Goal: Complete application form: Complete application form

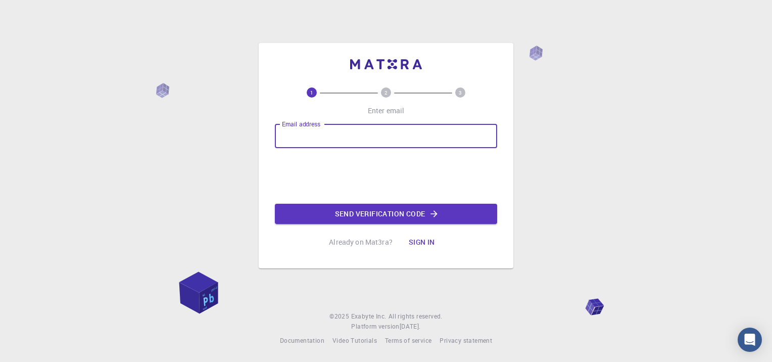
click at [312, 134] on div "Email address Email address" at bounding box center [386, 136] width 222 height 24
type input "[EMAIL_ADDRESS][DOMAIN_NAME]"
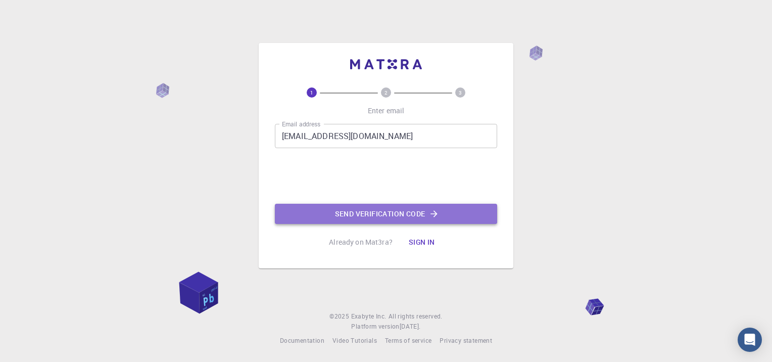
click at [339, 216] on button "Send verification code" at bounding box center [386, 214] width 222 height 20
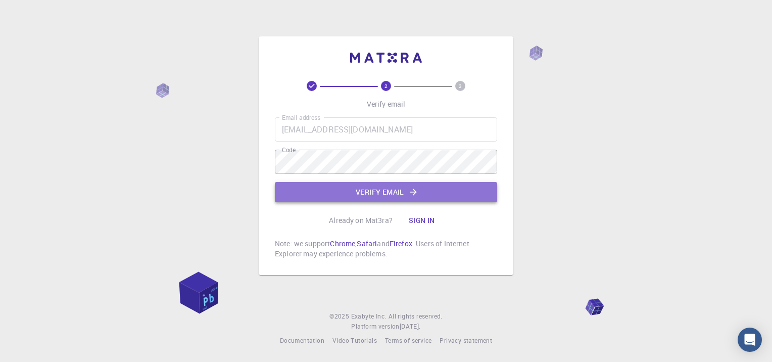
click at [357, 198] on button "Verify email" at bounding box center [386, 192] width 222 height 20
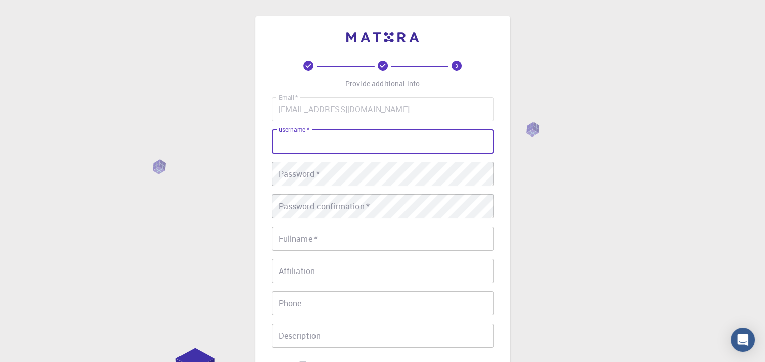
click at [301, 151] on input "username   *" at bounding box center [382, 141] width 222 height 24
type input "maha"
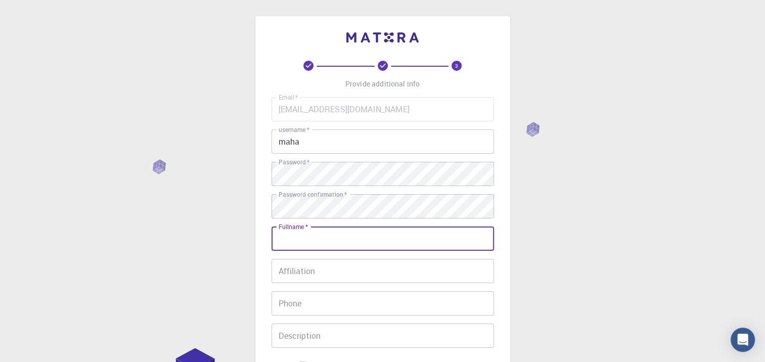
click at [289, 235] on input "Fullname   *" at bounding box center [382, 238] width 222 height 24
type input "maha"
click at [282, 271] on input "Affiliation" at bounding box center [382, 271] width 222 height 24
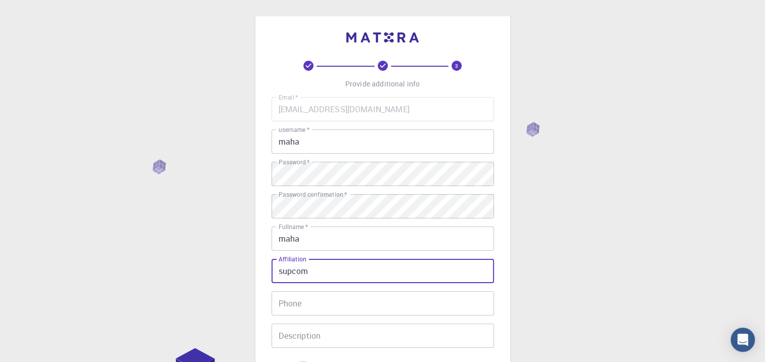
type input "supcom"
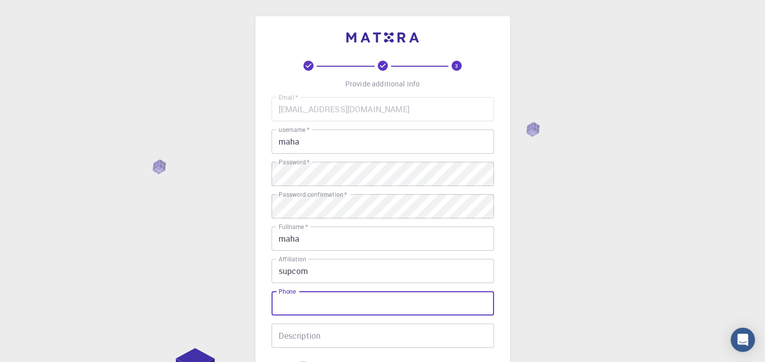
click at [282, 305] on input "Phone" at bounding box center [382, 303] width 222 height 24
type input "[PHONE_NUMBER]"
type input "sTUDENT"
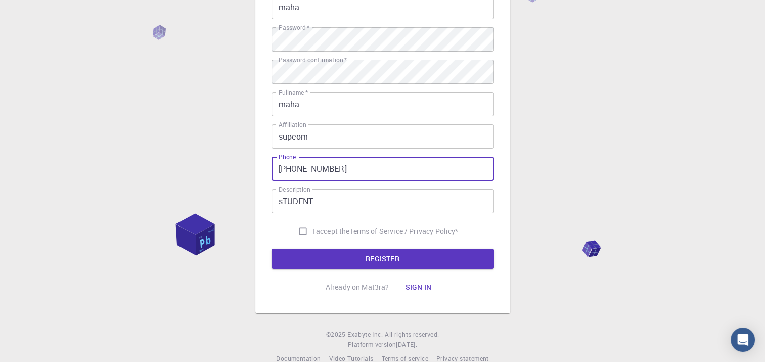
scroll to position [152, 0]
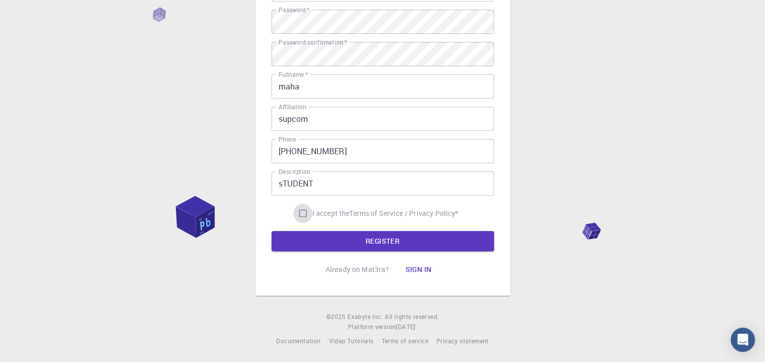
click at [297, 215] on input "I accept the Terms of Service / Privacy Policy *" at bounding box center [302, 213] width 19 height 19
checkbox input "true"
click at [310, 240] on button "REGISTER" at bounding box center [382, 241] width 222 height 20
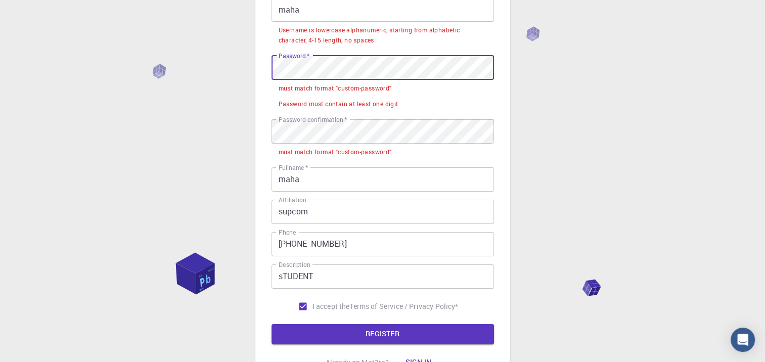
scroll to position [65, 0]
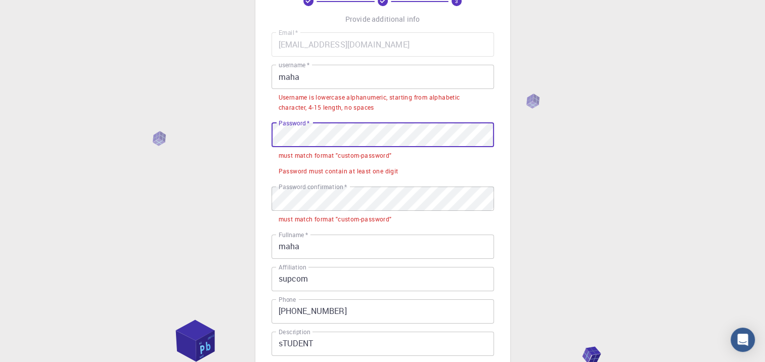
click at [388, 77] on input "maha" at bounding box center [382, 77] width 222 height 24
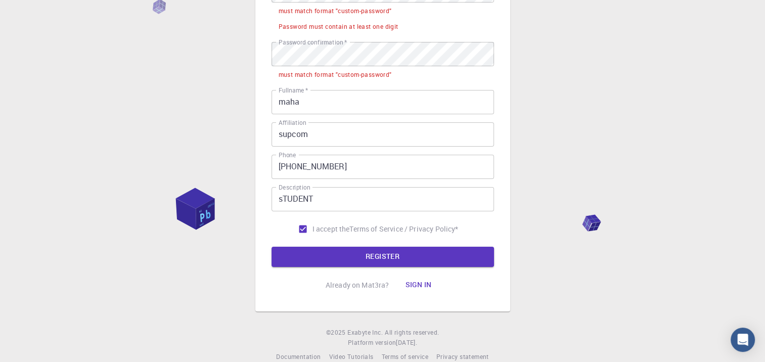
scroll to position [199, 0]
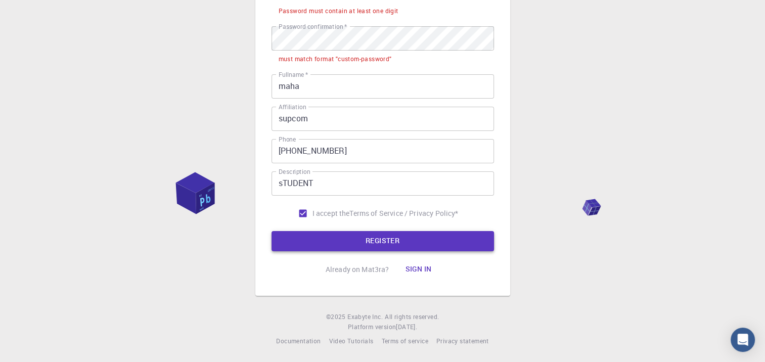
type input "maha12"
click at [413, 244] on button "REGISTER" at bounding box center [382, 241] width 222 height 20
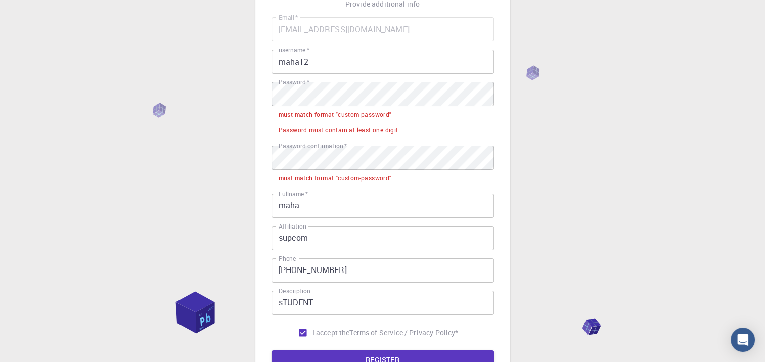
scroll to position [65, 0]
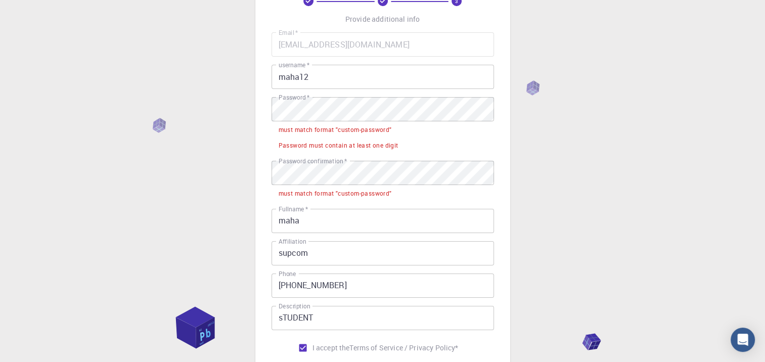
click at [338, 129] on div "must match format "custom-password"" at bounding box center [335, 130] width 113 height 10
copy div "must match format "custom-password""
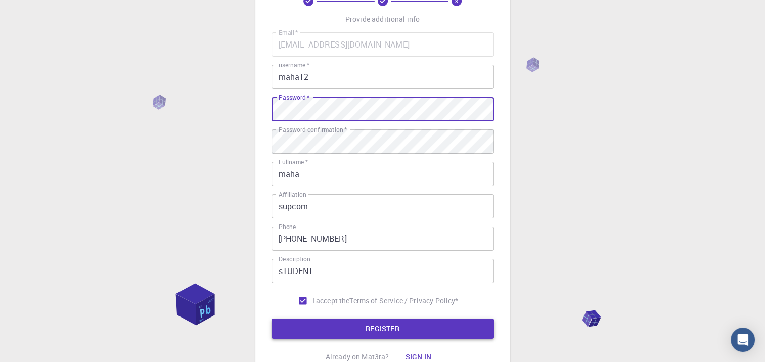
click at [338, 330] on button "REGISTER" at bounding box center [382, 328] width 222 height 20
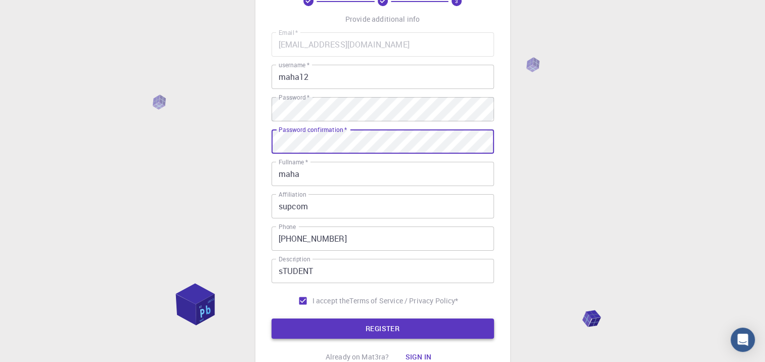
click at [326, 332] on button "REGISTER" at bounding box center [382, 328] width 222 height 20
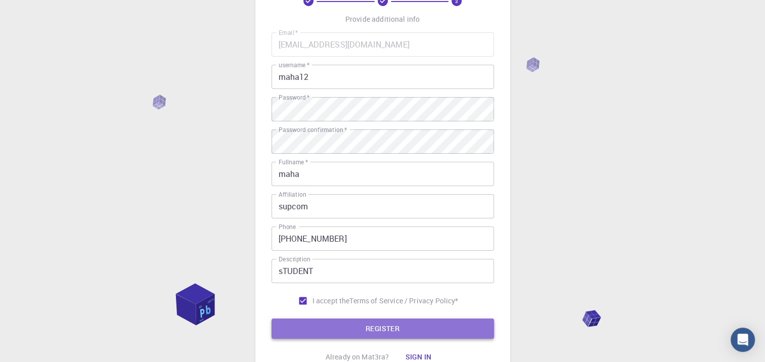
click at [334, 328] on button "REGISTER" at bounding box center [382, 328] width 222 height 20
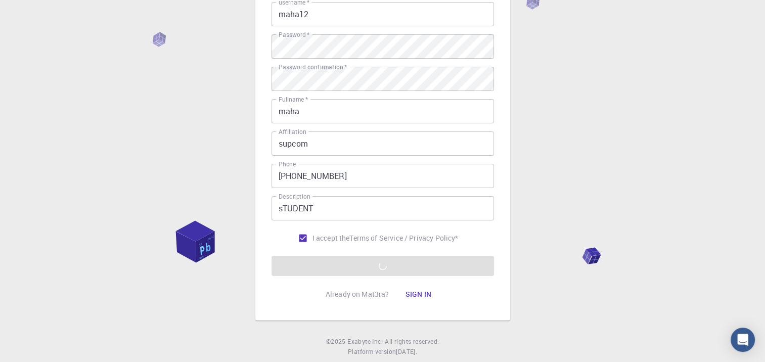
scroll to position [152, 0]
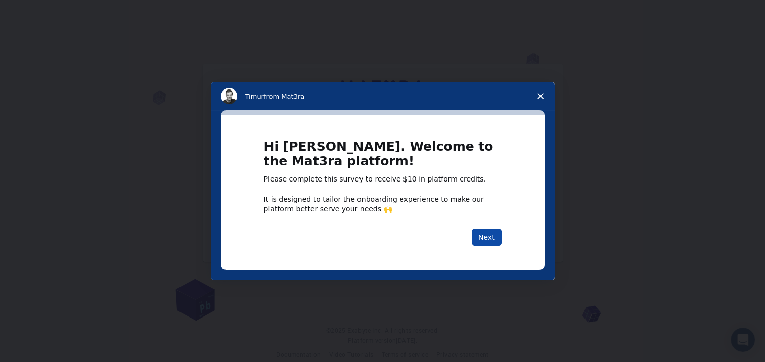
click at [485, 239] on button "Next" at bounding box center [487, 237] width 30 height 17
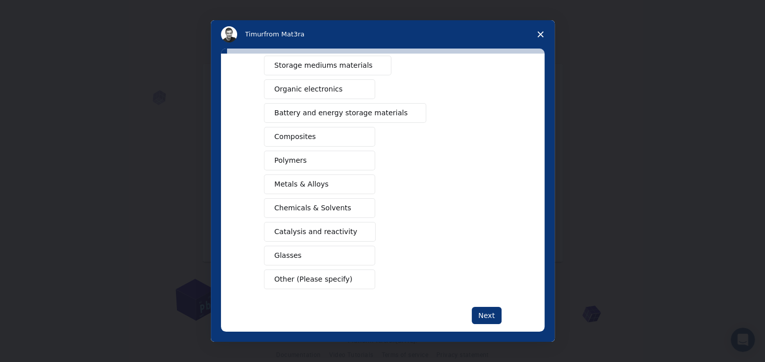
scroll to position [116, 0]
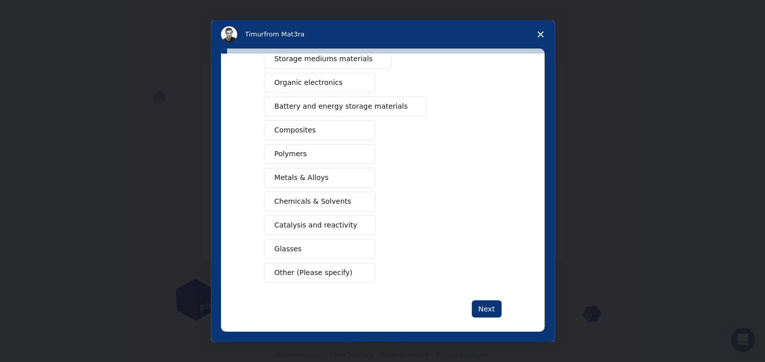
click at [305, 267] on span "Other (Please specify)" at bounding box center [314, 272] width 78 height 11
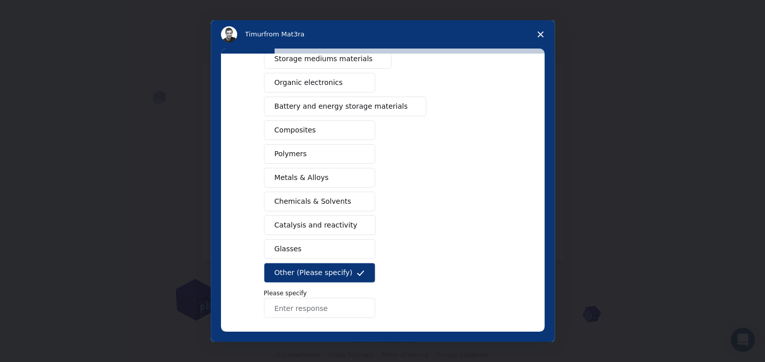
click at [335, 303] on input "Enter response" at bounding box center [319, 308] width 111 height 20
type input "o"
type input "machine learning"
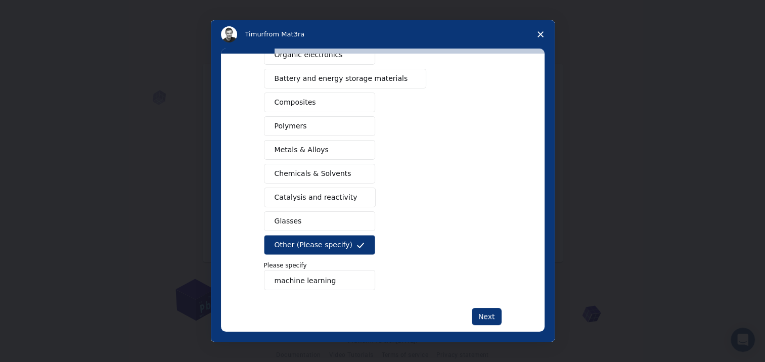
scroll to position [159, 0]
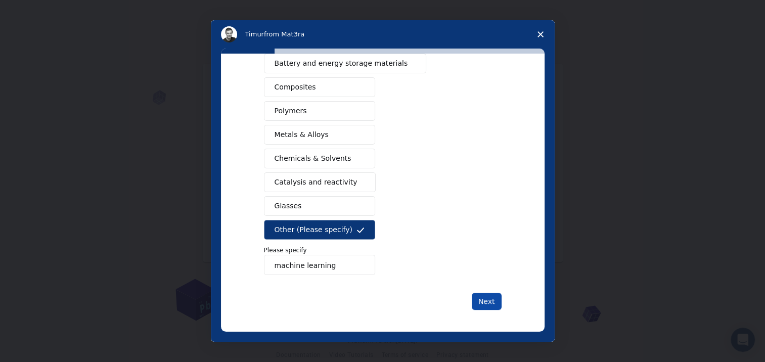
click at [482, 298] on button "Next" at bounding box center [487, 301] width 30 height 17
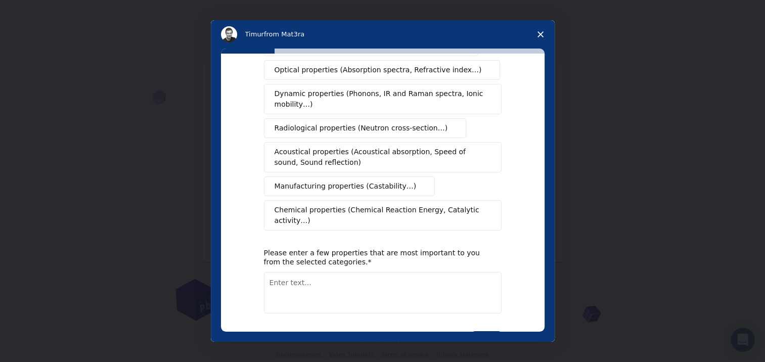
scroll to position [0, 0]
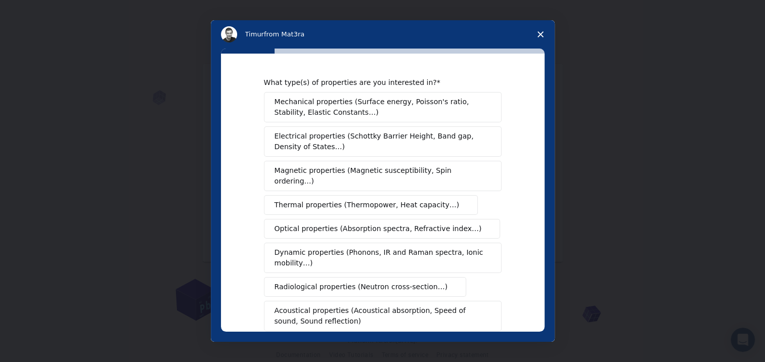
click at [407, 223] on span "Optical properties (Absorption spectra, Refractive index…)" at bounding box center [378, 228] width 207 height 11
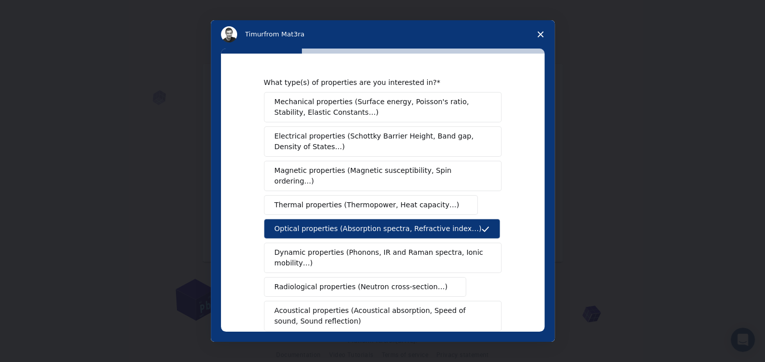
click at [443, 247] on span "Dynamic properties (Phonons, IR and Raman spectra, Ionic mobility…)" at bounding box center [380, 257] width 210 height 21
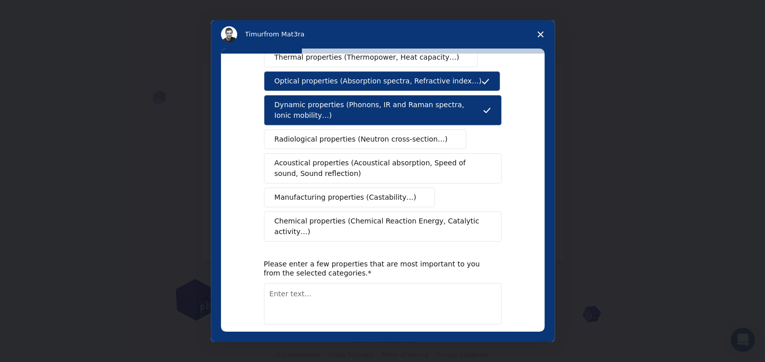
scroll to position [176, 0]
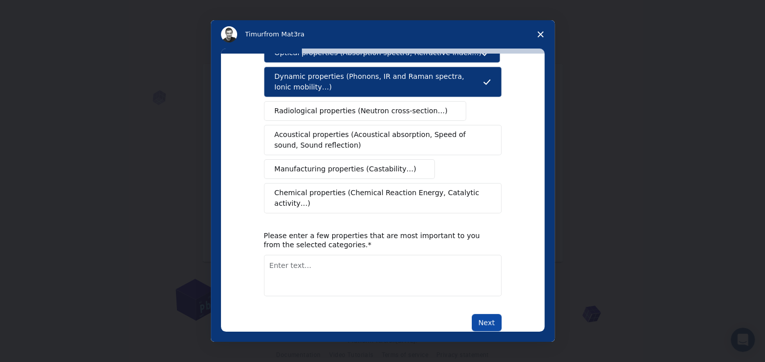
click at [477, 314] on button "Next" at bounding box center [487, 322] width 30 height 17
click at [380, 261] on textarea "Enter text..." at bounding box center [383, 275] width 238 height 41
type textarea "machine learning"
click at [477, 314] on button "Next" at bounding box center [487, 322] width 30 height 17
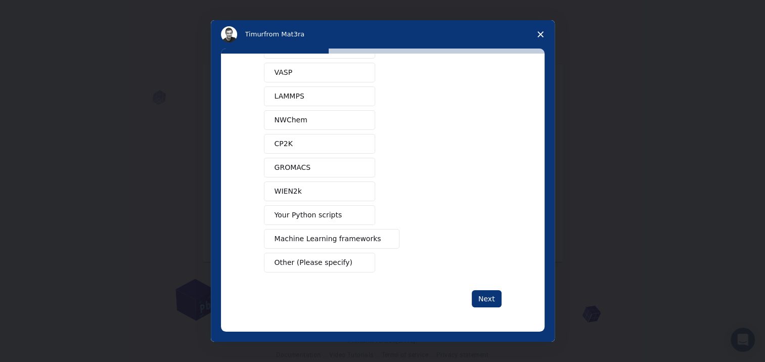
scroll to position [0, 0]
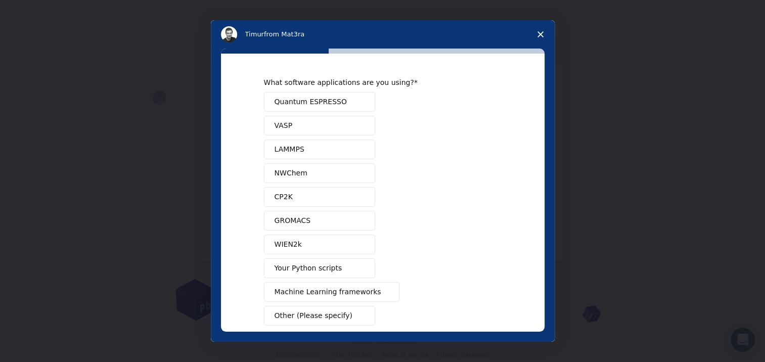
click at [330, 290] on span "Machine Learning frameworks" at bounding box center [328, 292] width 107 height 11
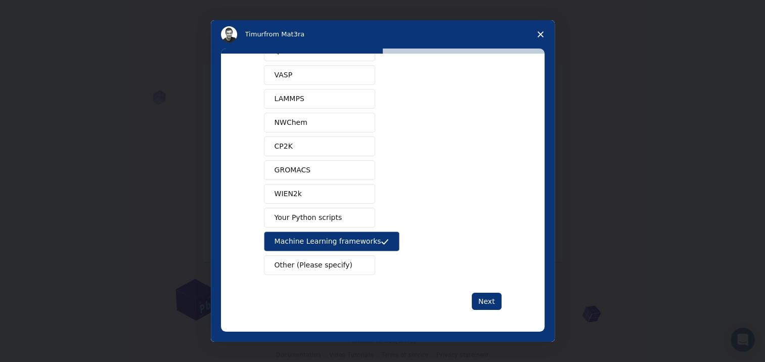
scroll to position [45, 0]
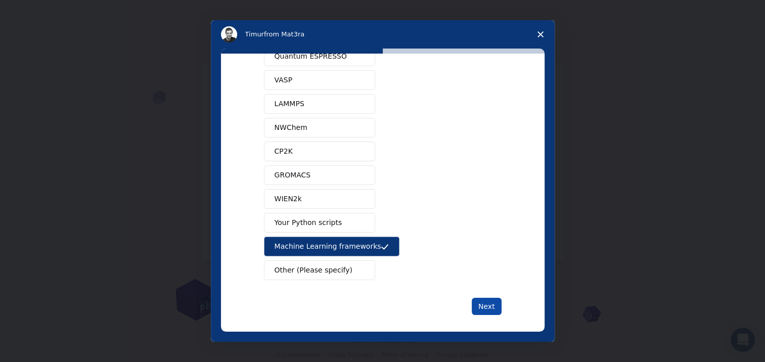
click at [490, 302] on button "Next" at bounding box center [487, 306] width 30 height 17
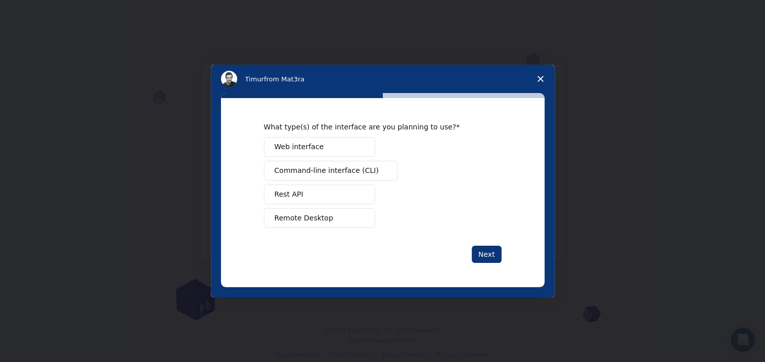
click at [305, 152] on span "Web interface" at bounding box center [299, 147] width 49 height 11
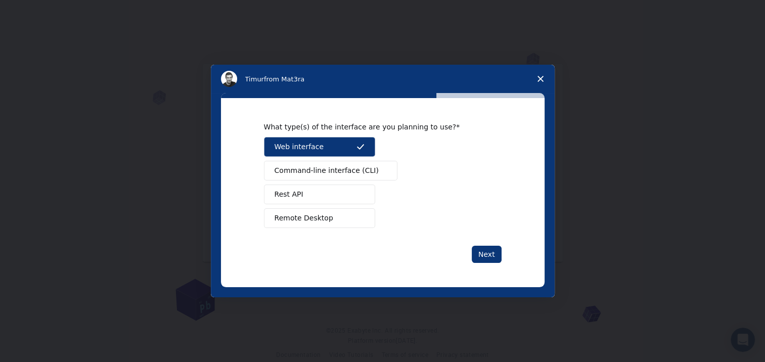
click at [336, 205] on div "Web interface Command-line interface (CLI) Rest API Remote Desktop" at bounding box center [383, 182] width 238 height 91
click at [335, 219] on button "Remote Desktop" at bounding box center [319, 218] width 111 height 20
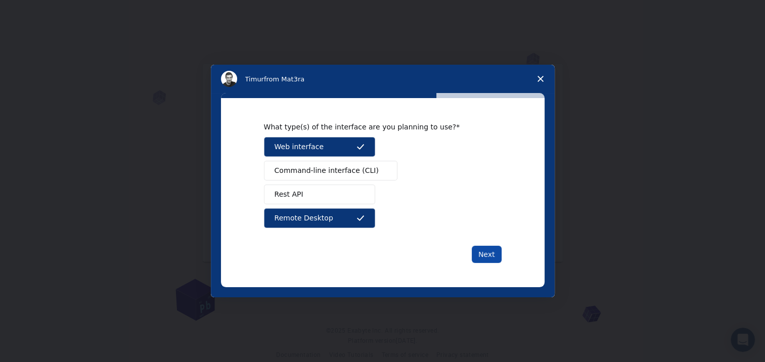
click at [488, 252] on button "Next" at bounding box center [487, 254] width 30 height 17
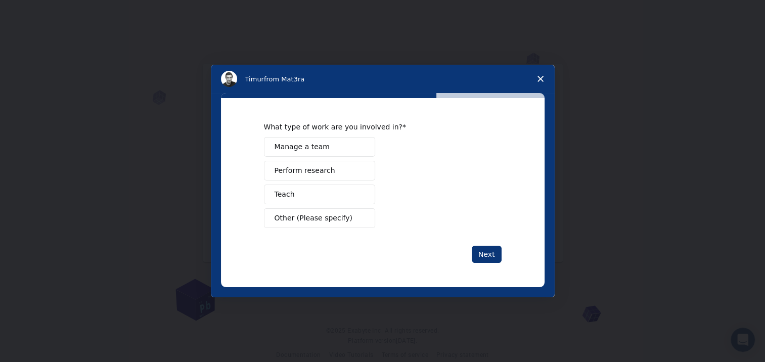
click at [334, 174] on button "Perform research" at bounding box center [319, 171] width 111 height 20
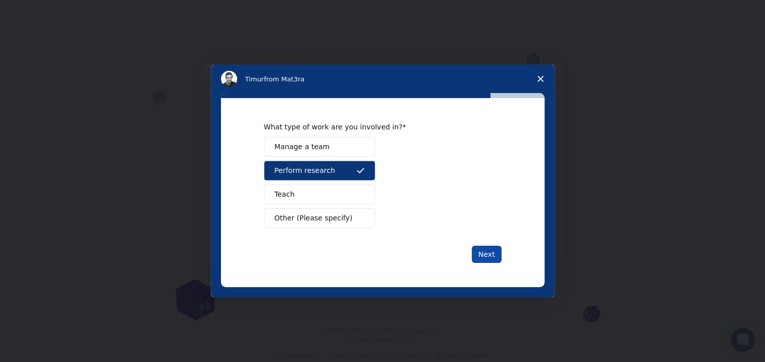
click at [492, 246] on button "Next" at bounding box center [487, 254] width 30 height 17
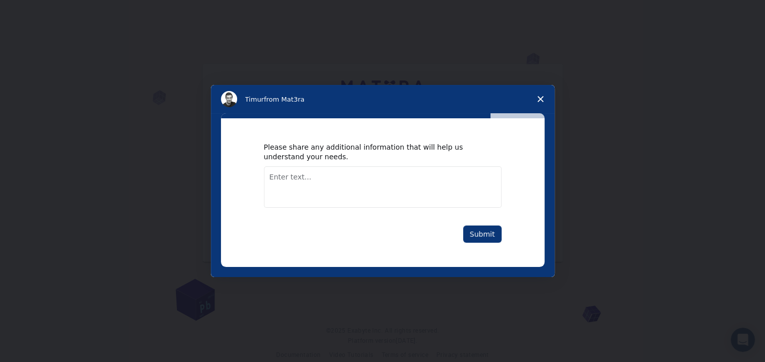
click at [399, 182] on textarea "Enter text..." at bounding box center [383, 186] width 238 height 41
type textarea "no"
click at [477, 234] on button "Submit" at bounding box center [482, 233] width 38 height 17
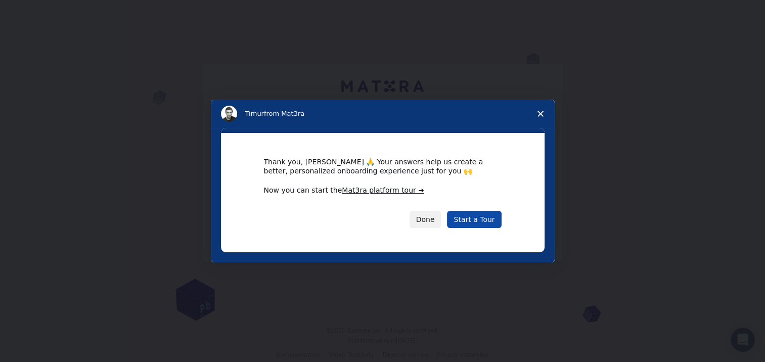
click at [473, 224] on link "Start a Tour" at bounding box center [474, 219] width 54 height 17
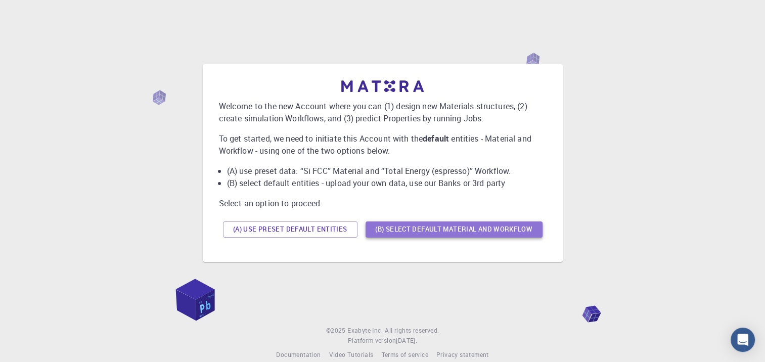
click at [408, 234] on button "(B) Select default material and workflow" at bounding box center [454, 229] width 177 height 16
